Goal: Task Accomplishment & Management: Use online tool/utility

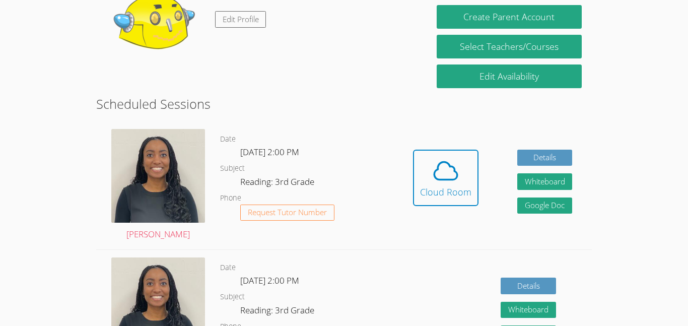
scroll to position [193, 0]
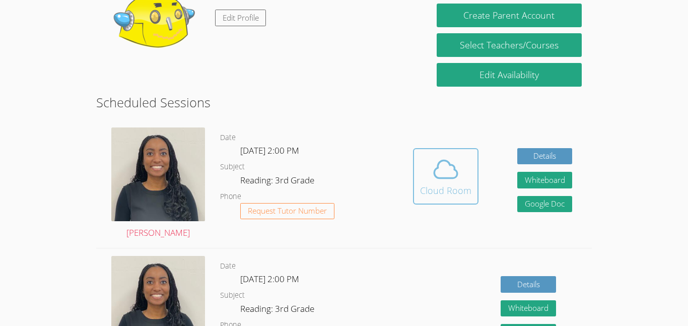
click at [438, 165] on icon at bounding box center [445, 169] width 23 height 18
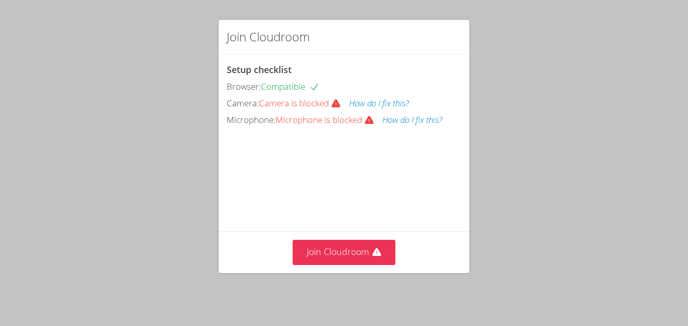
click at [310, 97] on span "Camera is blocked" at bounding box center [304, 103] width 90 height 12
click at [381, 102] on button "How do I fix this?" at bounding box center [379, 103] width 60 height 15
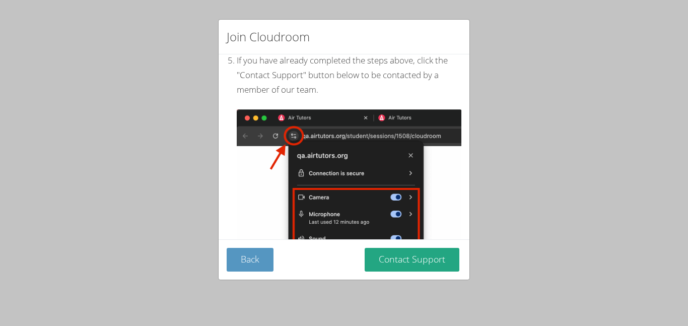
scroll to position [91, 0]
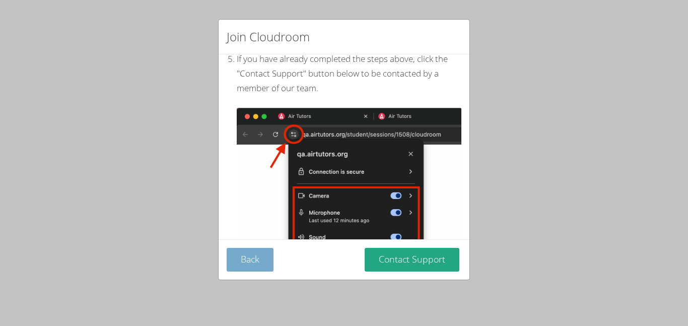
click at [254, 264] on button "Back" at bounding box center [250, 260] width 47 height 24
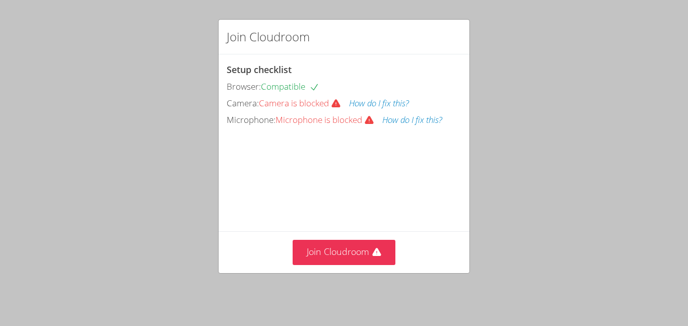
scroll to position [0, 0]
click at [416, 123] on button "How do I fix this?" at bounding box center [412, 120] width 60 height 15
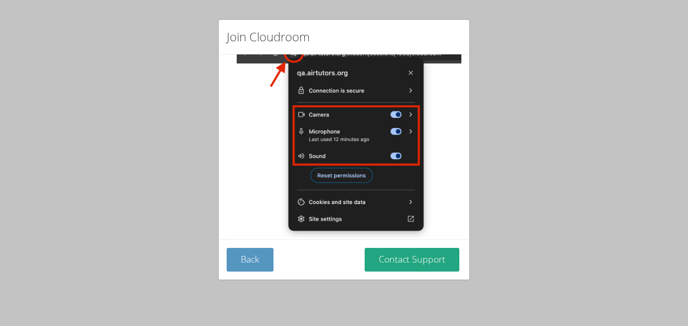
scroll to position [173, 0]
click at [335, 267] on div "Back Contact Support" at bounding box center [344, 259] width 251 height 40
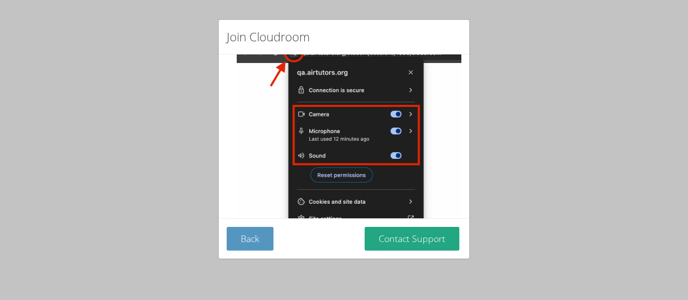
click at [245, 254] on div "Back Contact Support" at bounding box center [344, 238] width 251 height 40
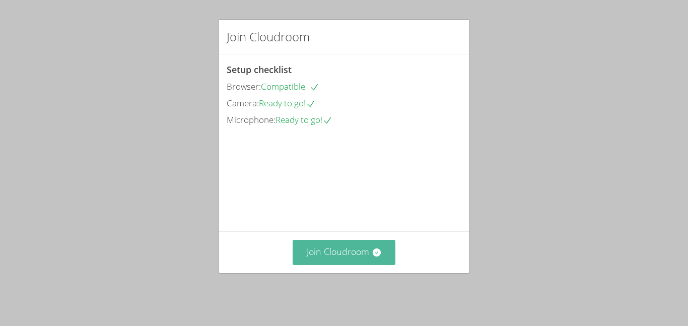
click at [376, 264] on button "Join Cloudroom" at bounding box center [344, 252] width 103 height 25
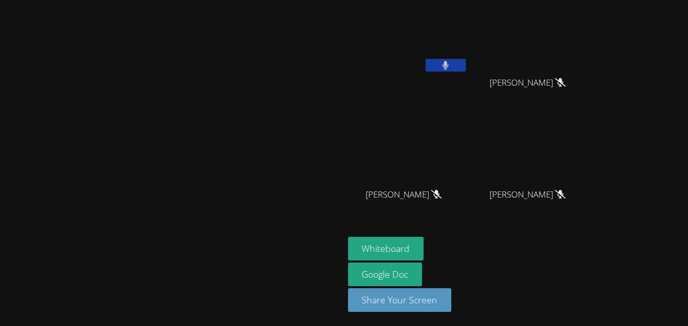
click at [466, 63] on button at bounding box center [445, 65] width 40 height 13
click at [451, 61] on icon at bounding box center [445, 65] width 11 height 9
click at [466, 65] on button at bounding box center [445, 65] width 40 height 13
click at [466, 63] on button at bounding box center [445, 65] width 40 height 13
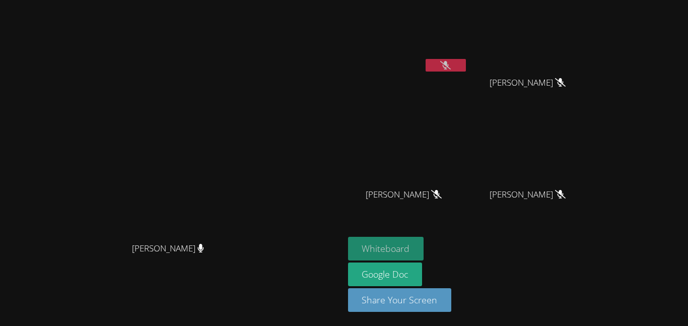
click at [424, 243] on button "Whiteboard" at bounding box center [386, 249] width 76 height 24
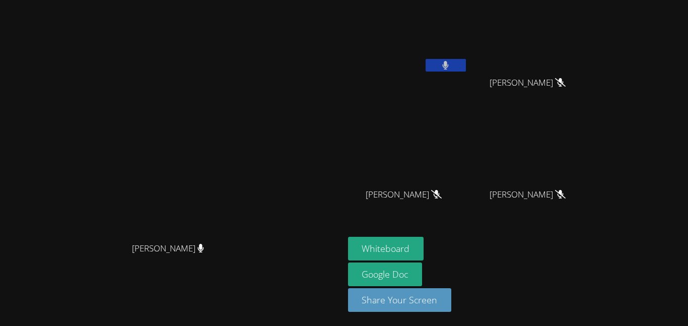
click at [466, 69] on button at bounding box center [445, 65] width 40 height 13
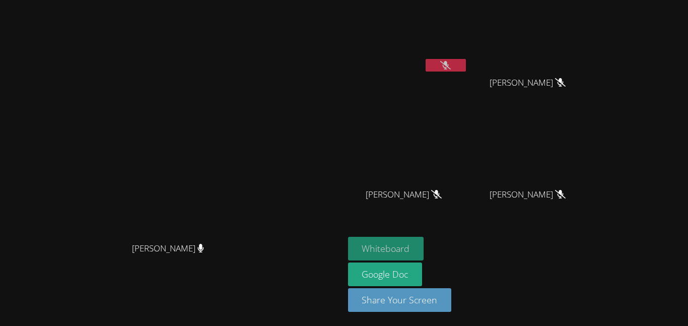
click at [424, 249] on button "Whiteboard" at bounding box center [386, 249] width 76 height 24
click at [468, 57] on video at bounding box center [408, 37] width 120 height 67
click at [466, 63] on button at bounding box center [445, 65] width 40 height 13
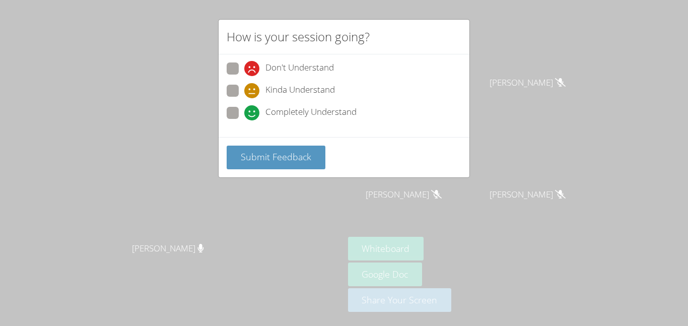
click at [240, 107] on label "Completely Understand" at bounding box center [292, 114] width 130 height 14
click at [244, 107] on input "Completely Understand" at bounding box center [248, 111] width 9 height 9
radio input "true"
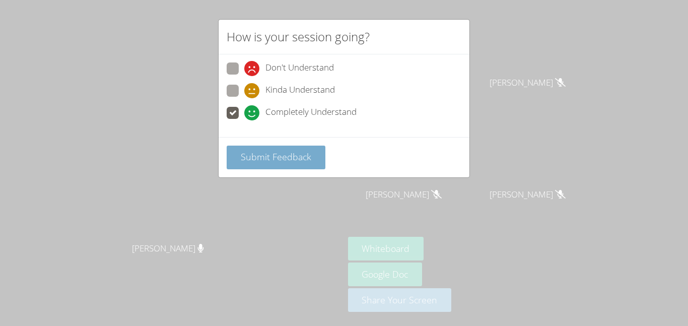
click at [272, 157] on span "Submit Feedback" at bounding box center [276, 157] width 70 height 12
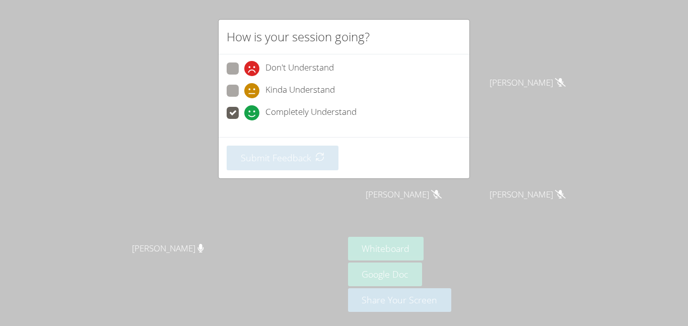
click at [299, 246] on div "How is your session going? Don't Understand Kinda Understand Completely Underst…" at bounding box center [344, 163] width 688 height 326
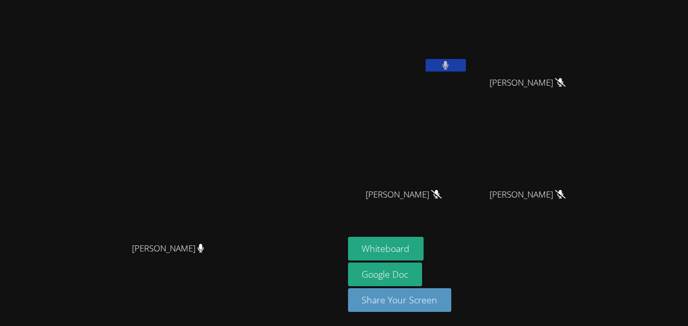
click at [466, 59] on button at bounding box center [445, 65] width 40 height 13
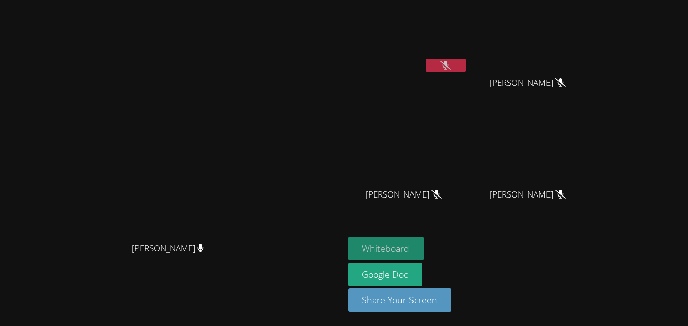
click at [424, 240] on button "Whiteboard" at bounding box center [386, 249] width 76 height 24
click at [348, 237] on button "Whiteboard" at bounding box center [386, 249] width 76 height 24
